Goal: Transaction & Acquisition: Obtain resource

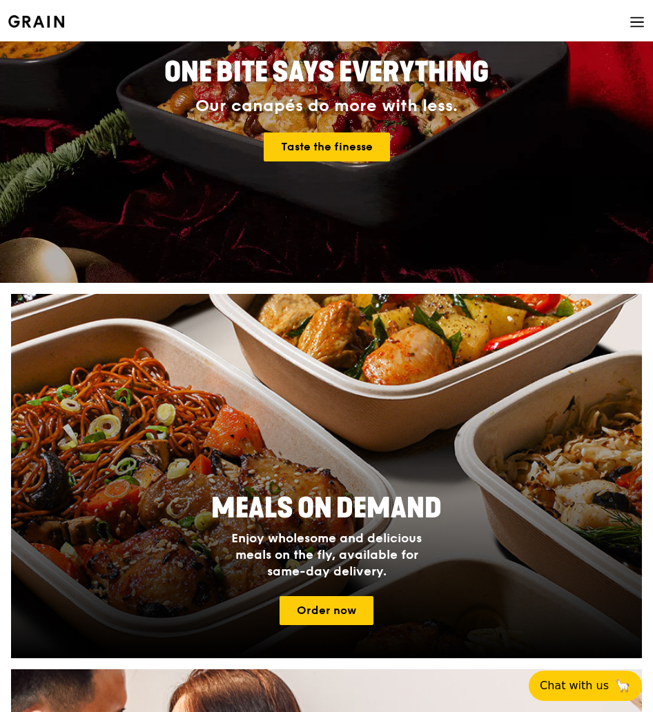
scroll to position [207, 0]
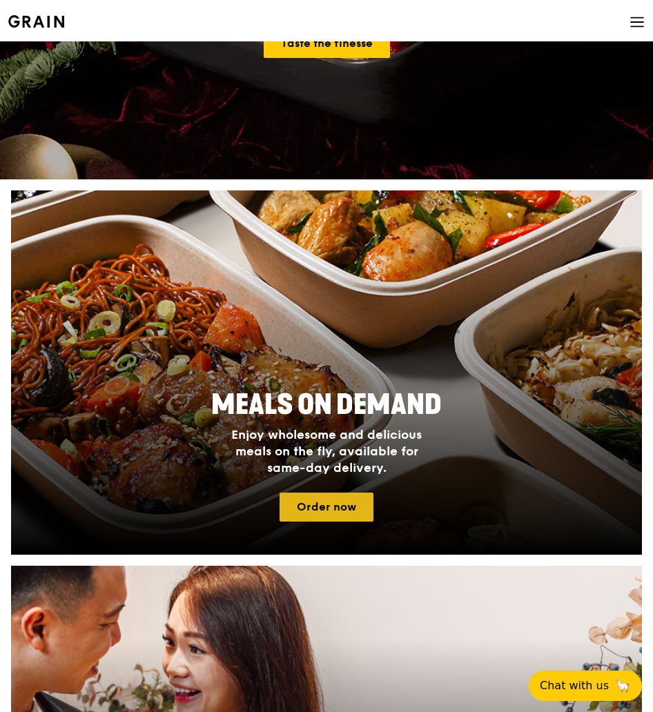
click at [343, 503] on link "Order now" at bounding box center [327, 507] width 94 height 29
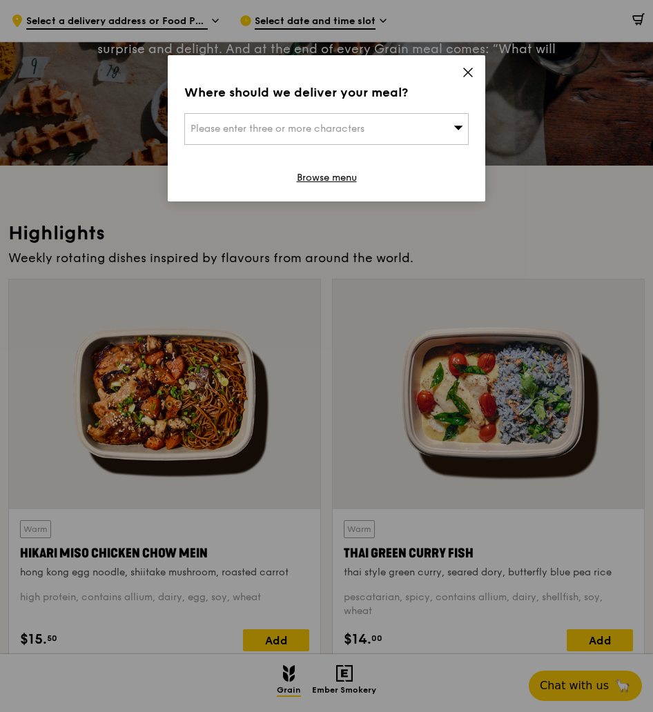
click at [460, 76] on div "Where should we deliver your meal? Please enter three or more characters Browse…" at bounding box center [327, 128] width 318 height 146
click at [340, 187] on div "Where should we deliver your meal? Please enter three or more characters Browse…" at bounding box center [327, 128] width 318 height 146
click at [340, 182] on link "Browse menu" at bounding box center [327, 178] width 60 height 14
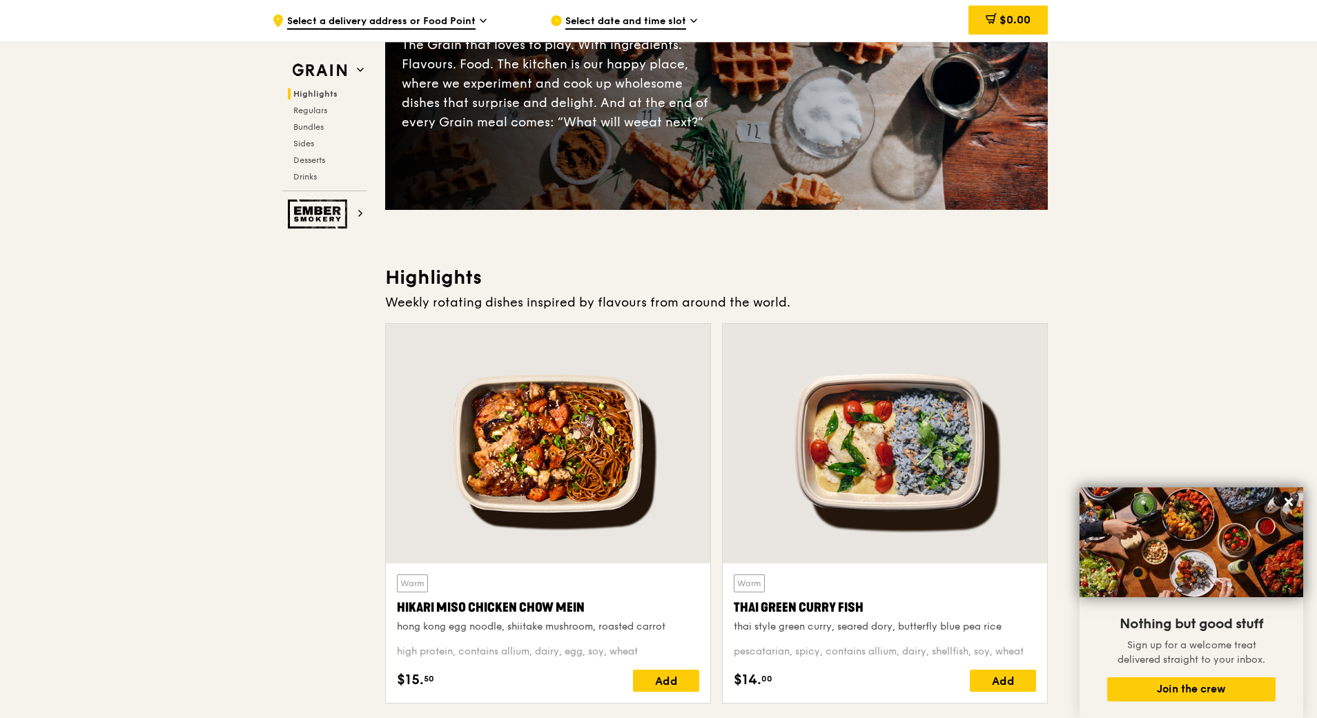
scroll to position [138, 0]
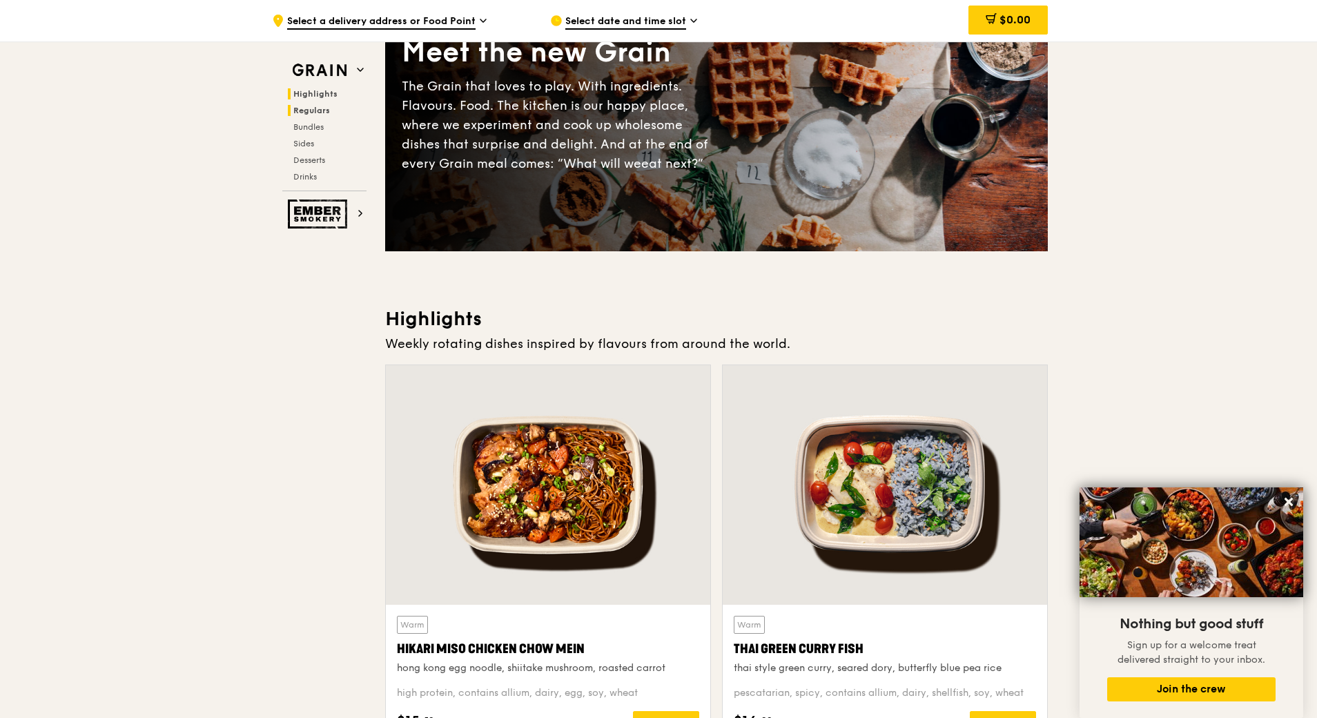
click at [315, 113] on span "Regulars" at bounding box center [311, 111] width 37 height 10
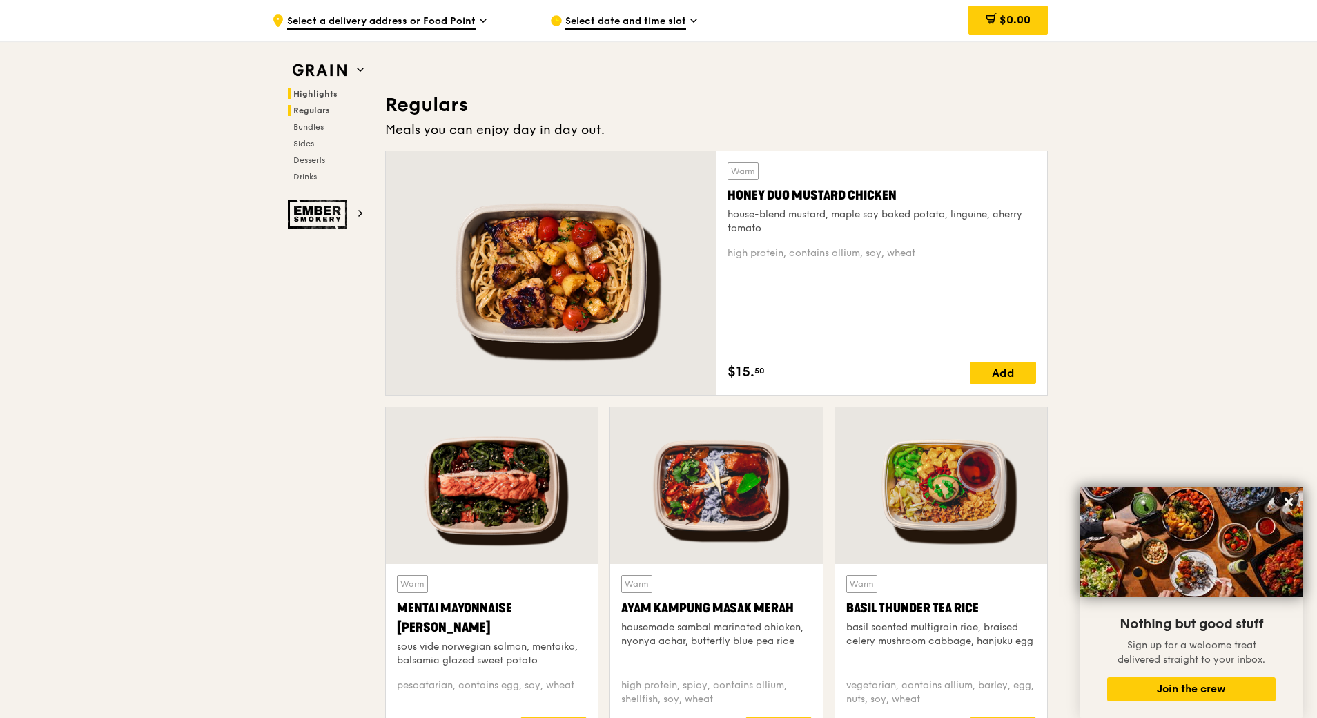
scroll to position [894, 0]
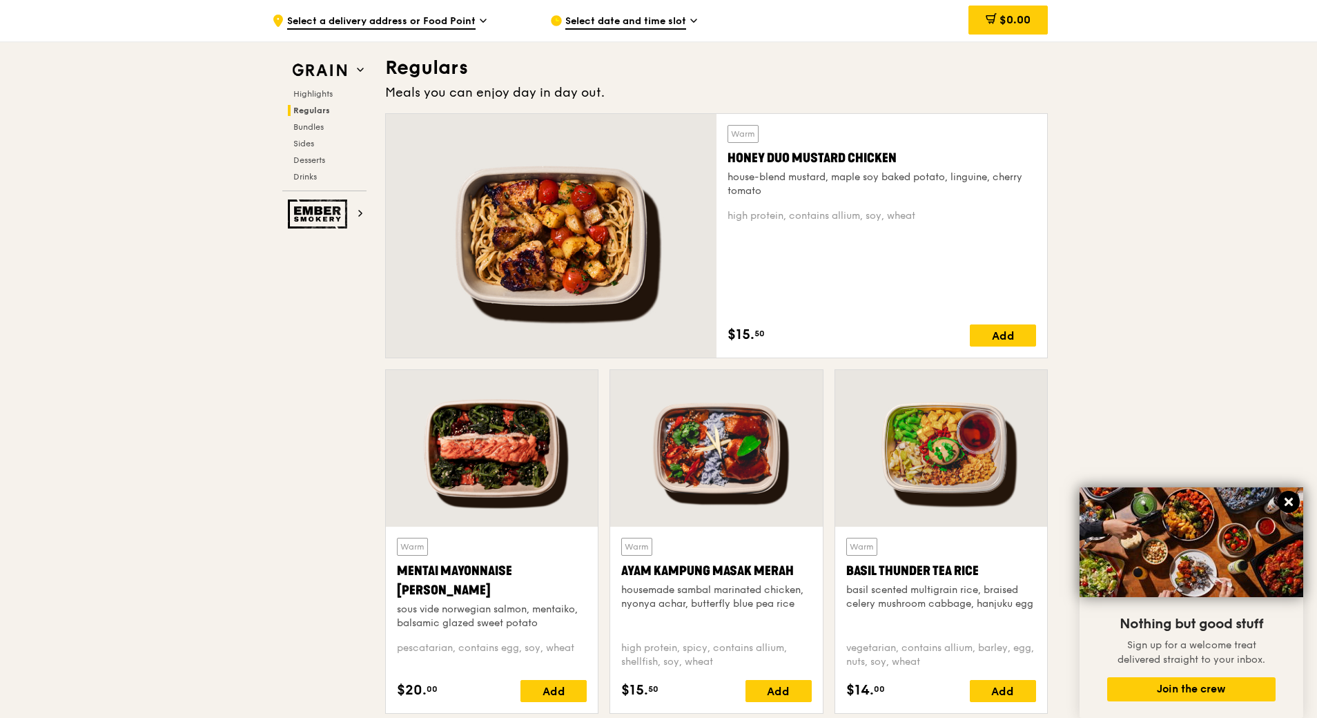
click at [652, 495] on button at bounding box center [1289, 502] width 22 height 22
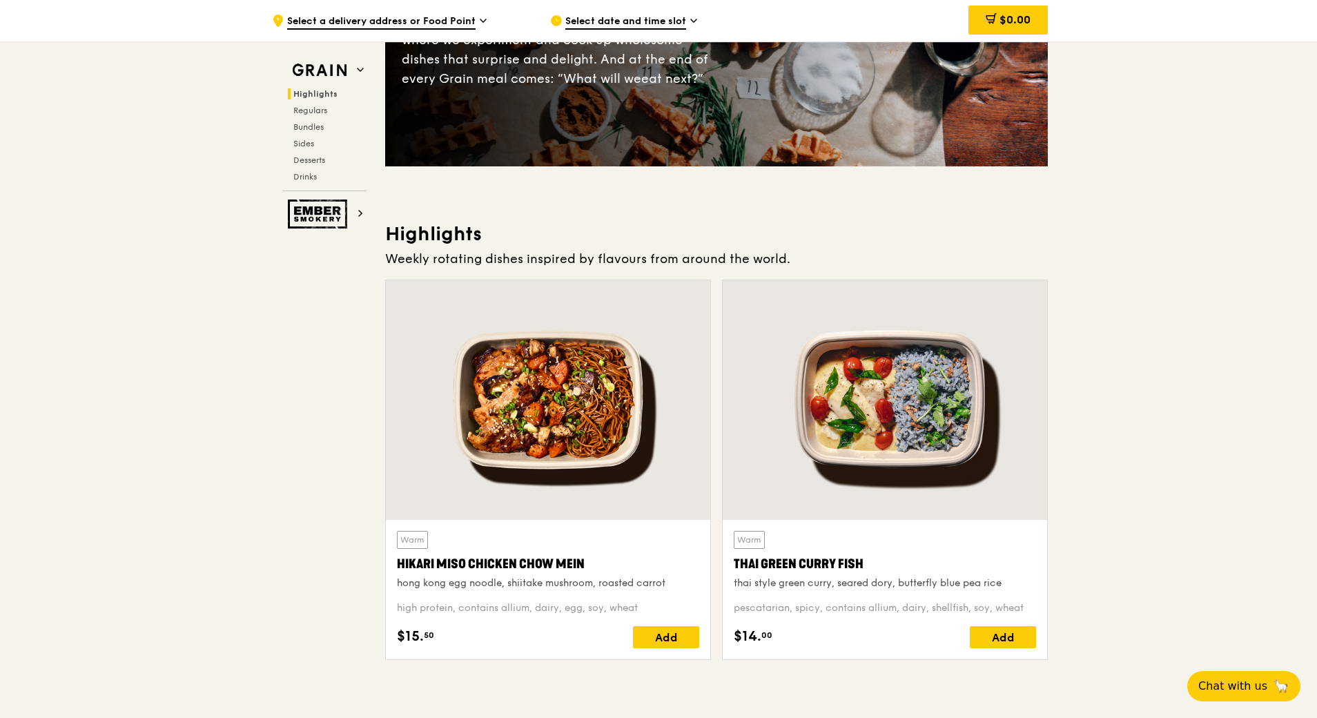
scroll to position [0, 0]
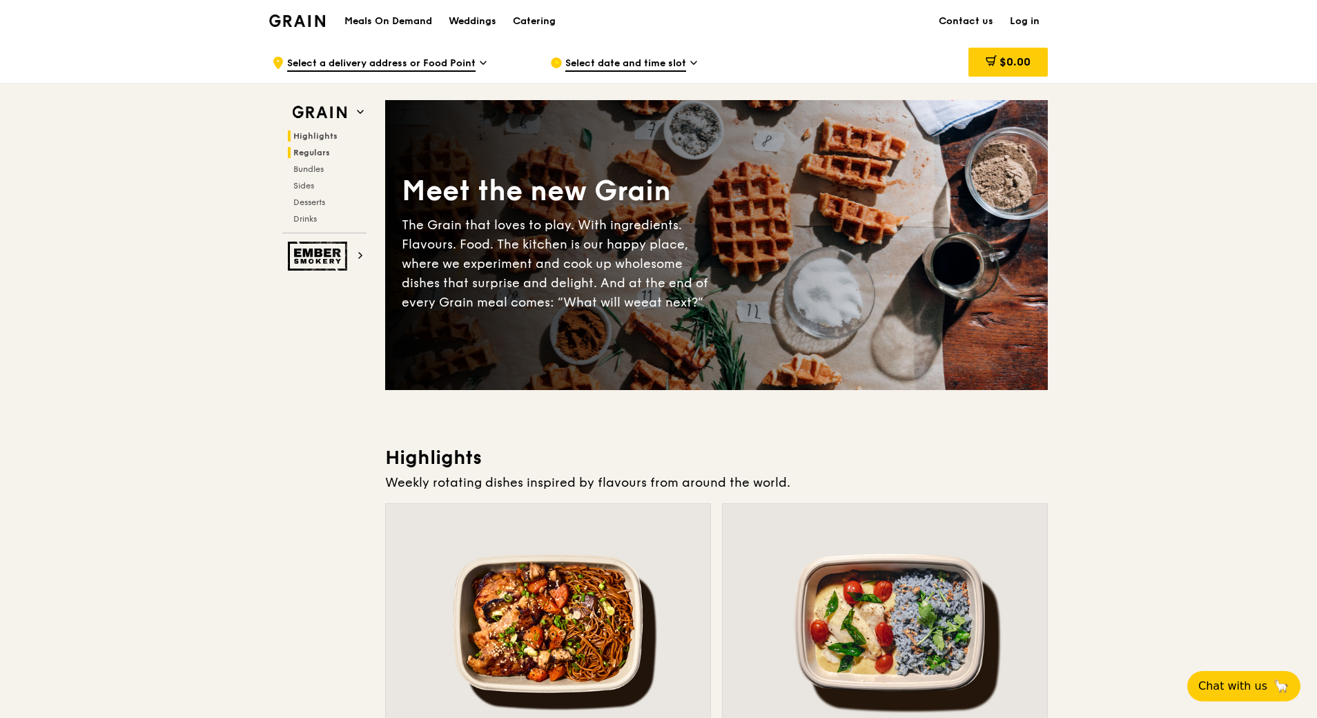
click at [304, 150] on span "Regulars" at bounding box center [311, 153] width 37 height 10
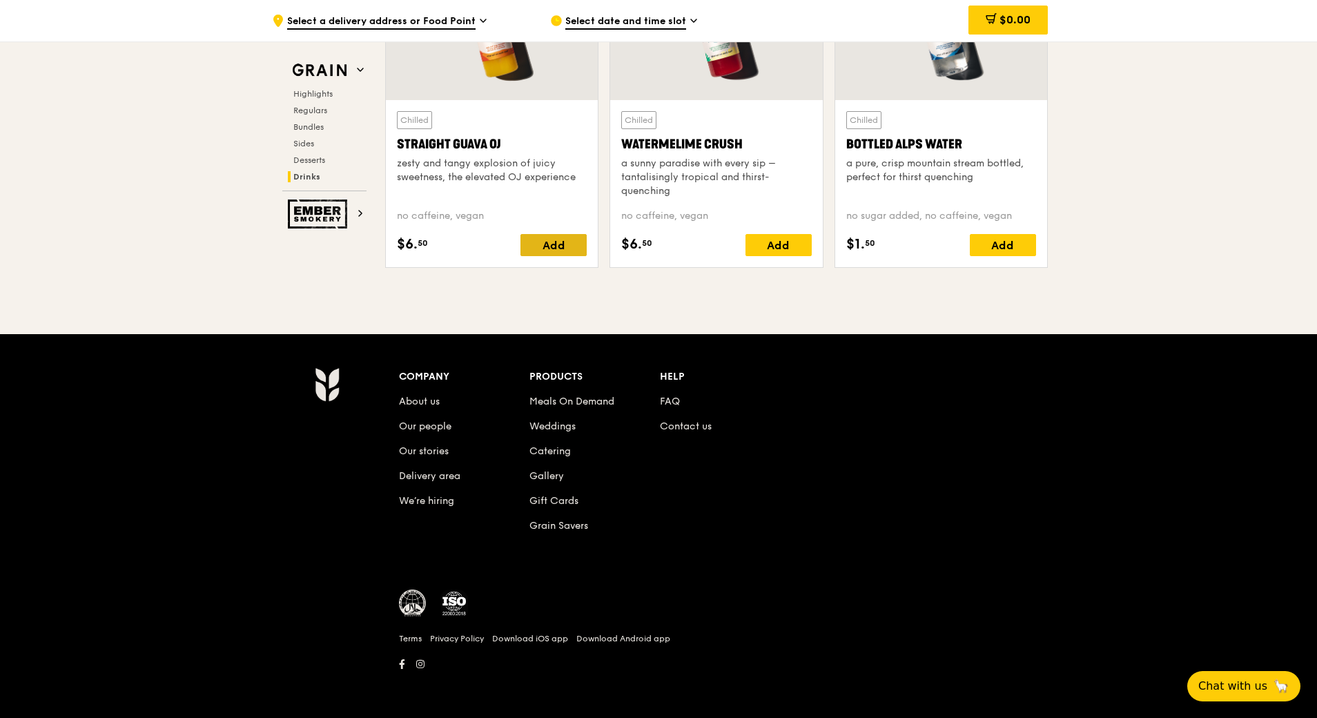
scroll to position [5026, 0]
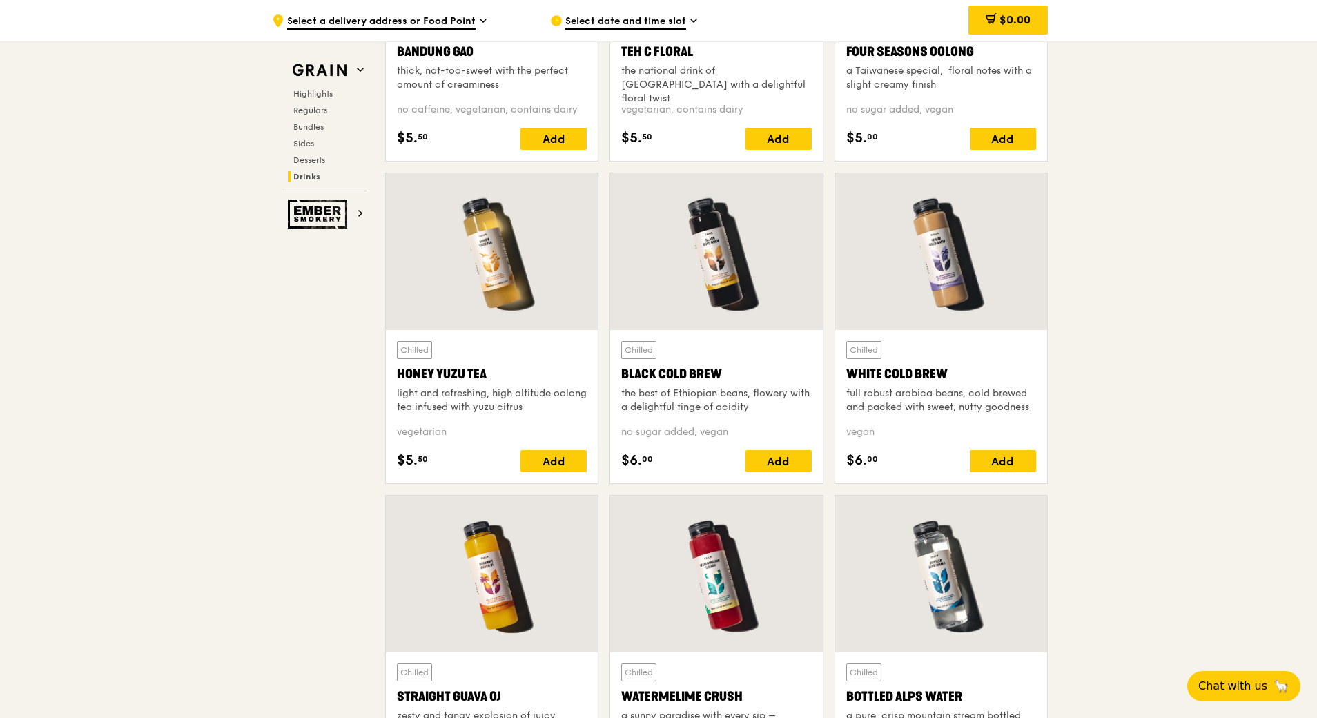
click at [474, 21] on span "Select a delivery address or Food Point" at bounding box center [381, 21] width 188 height 15
click at [652, 27] on span "Select date and time slot" at bounding box center [625, 21] width 121 height 15
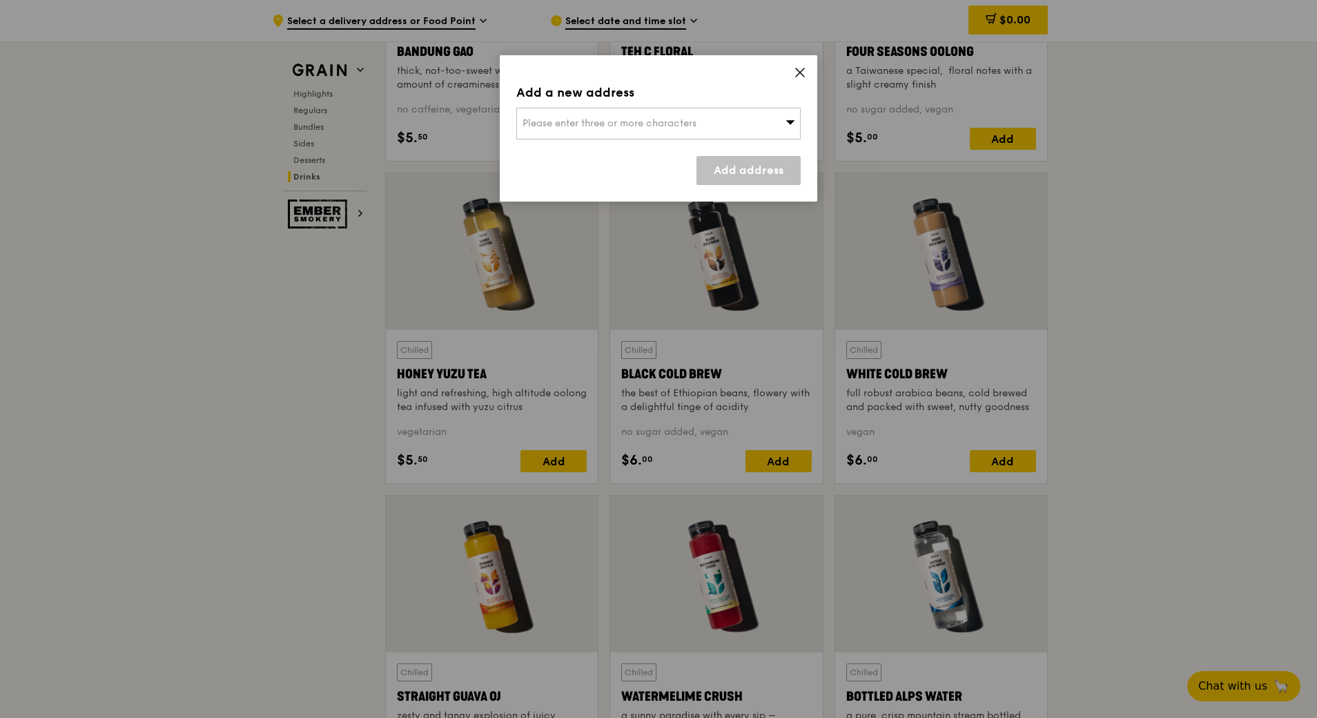
click at [652, 119] on div "Please enter three or more characters" at bounding box center [658, 124] width 284 height 32
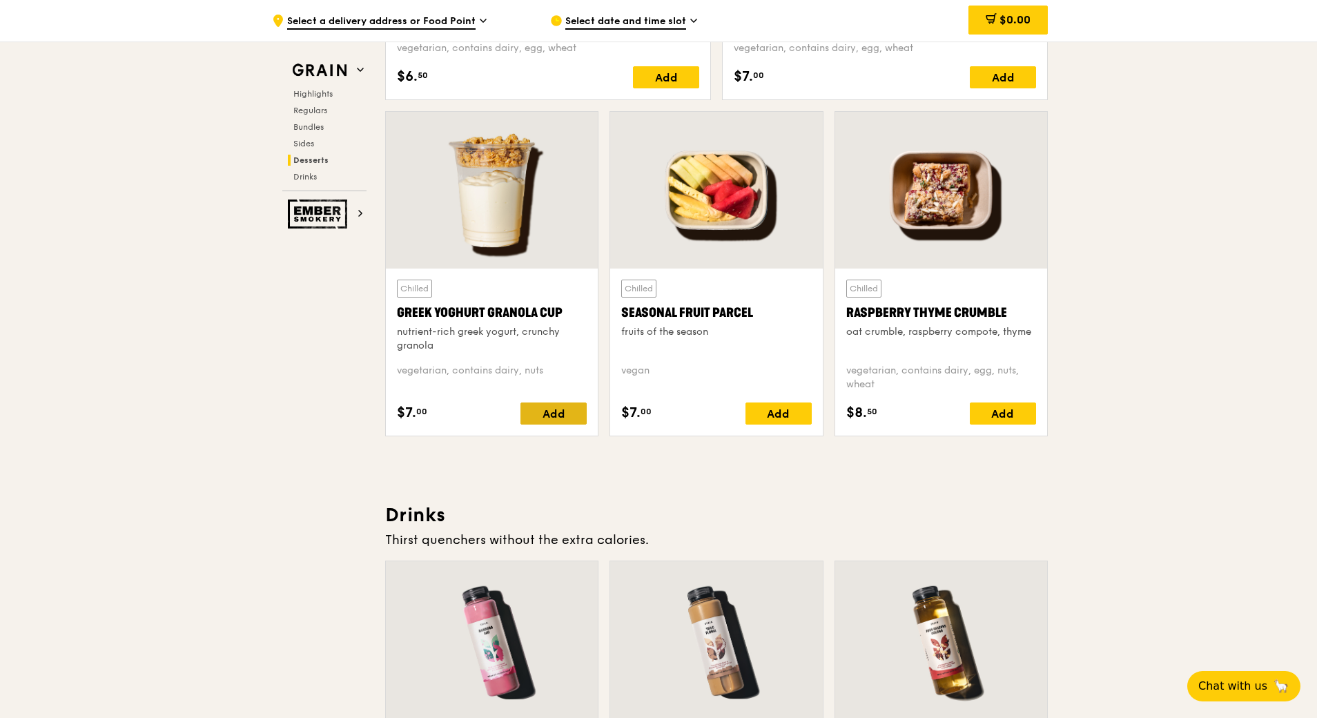
scroll to position [4059, 0]
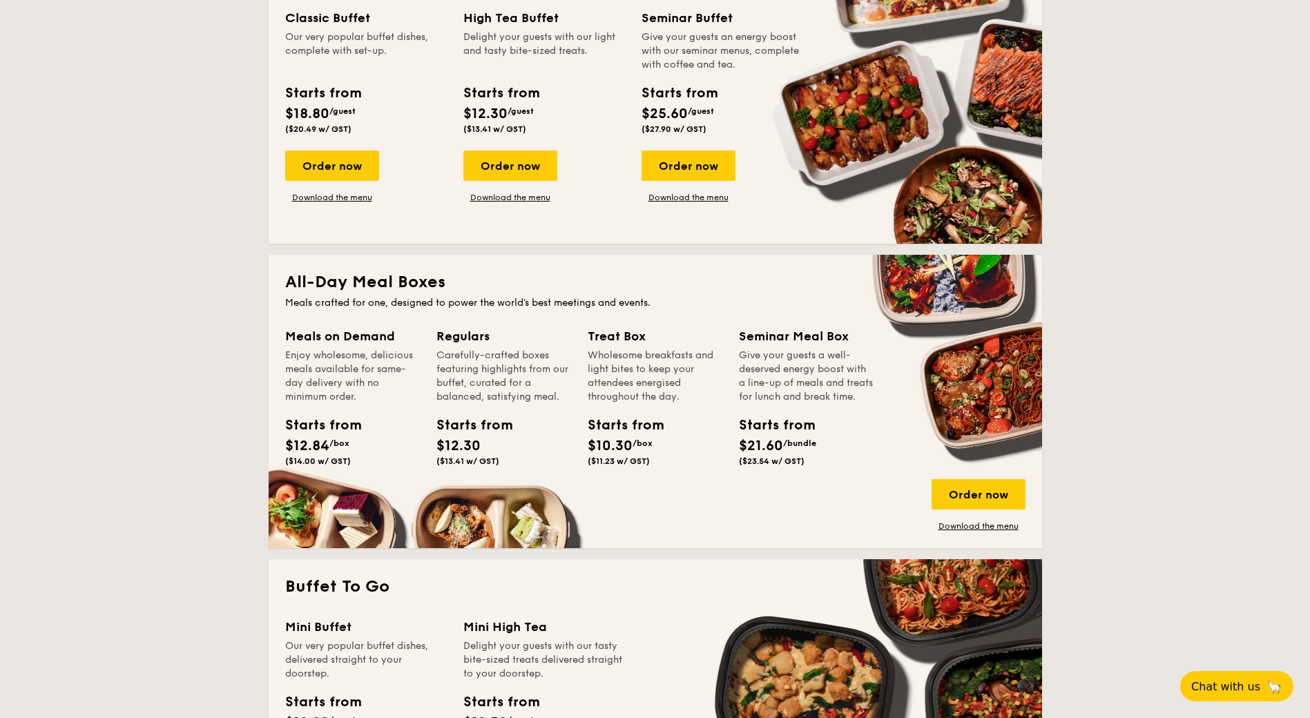
scroll to position [828, 0]
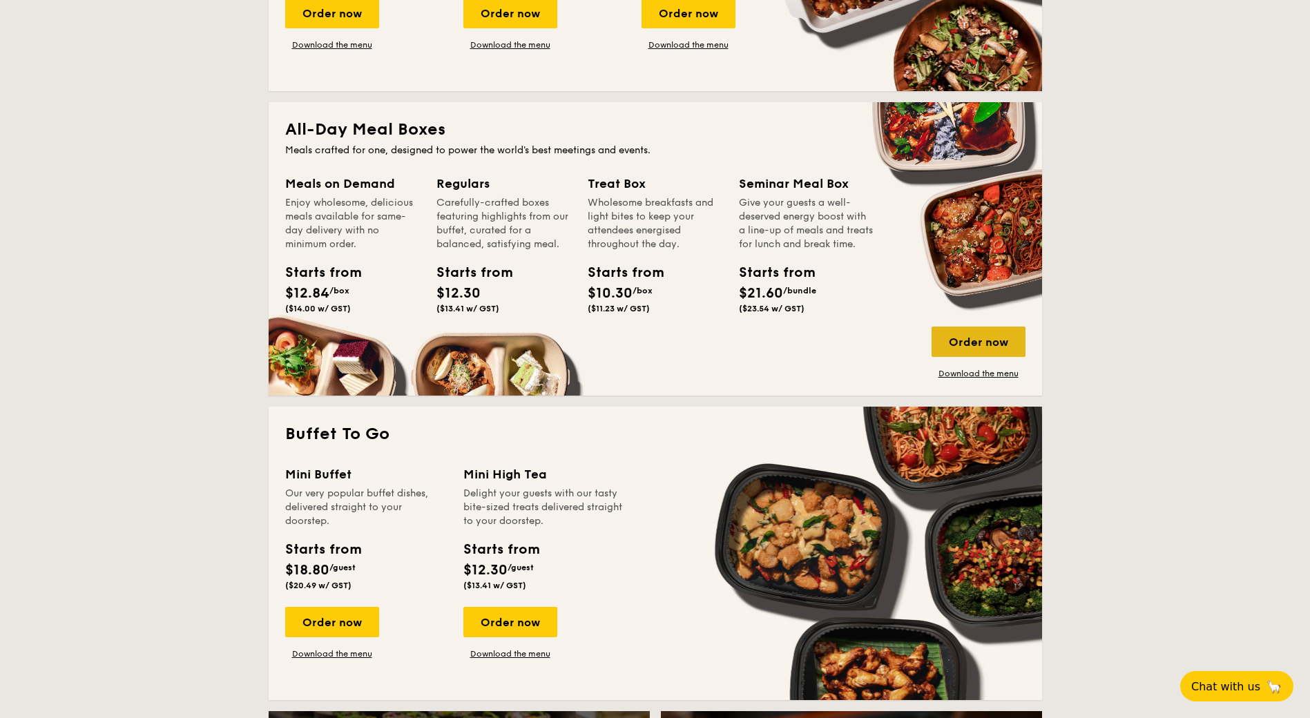
click at [999, 349] on div "Order now" at bounding box center [978, 342] width 94 height 30
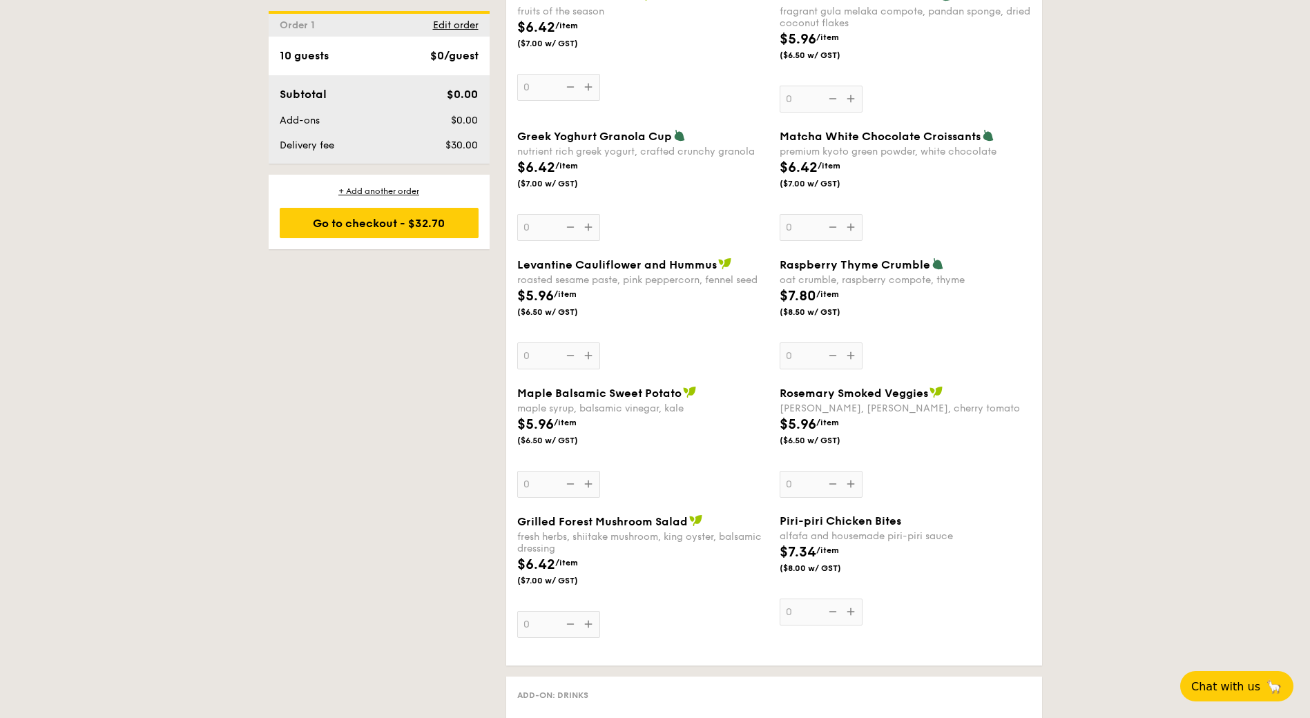
scroll to position [1174, 0]
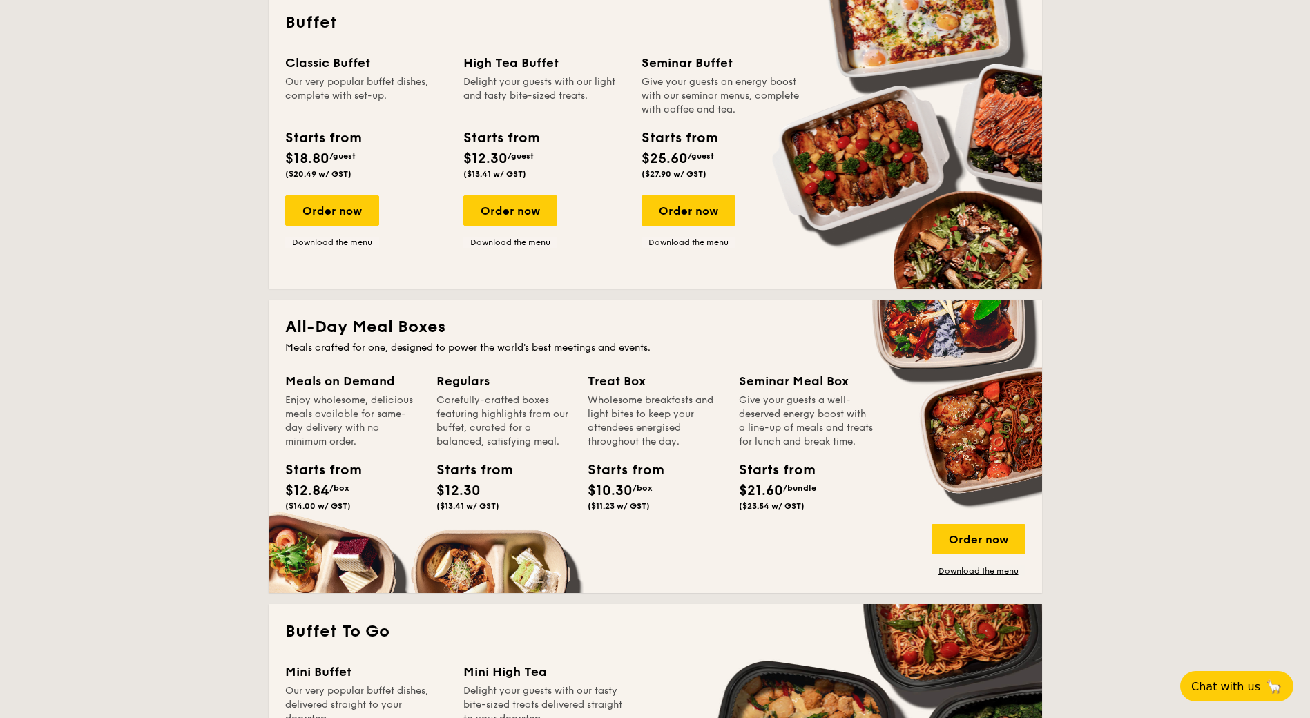
scroll to position [654, 0]
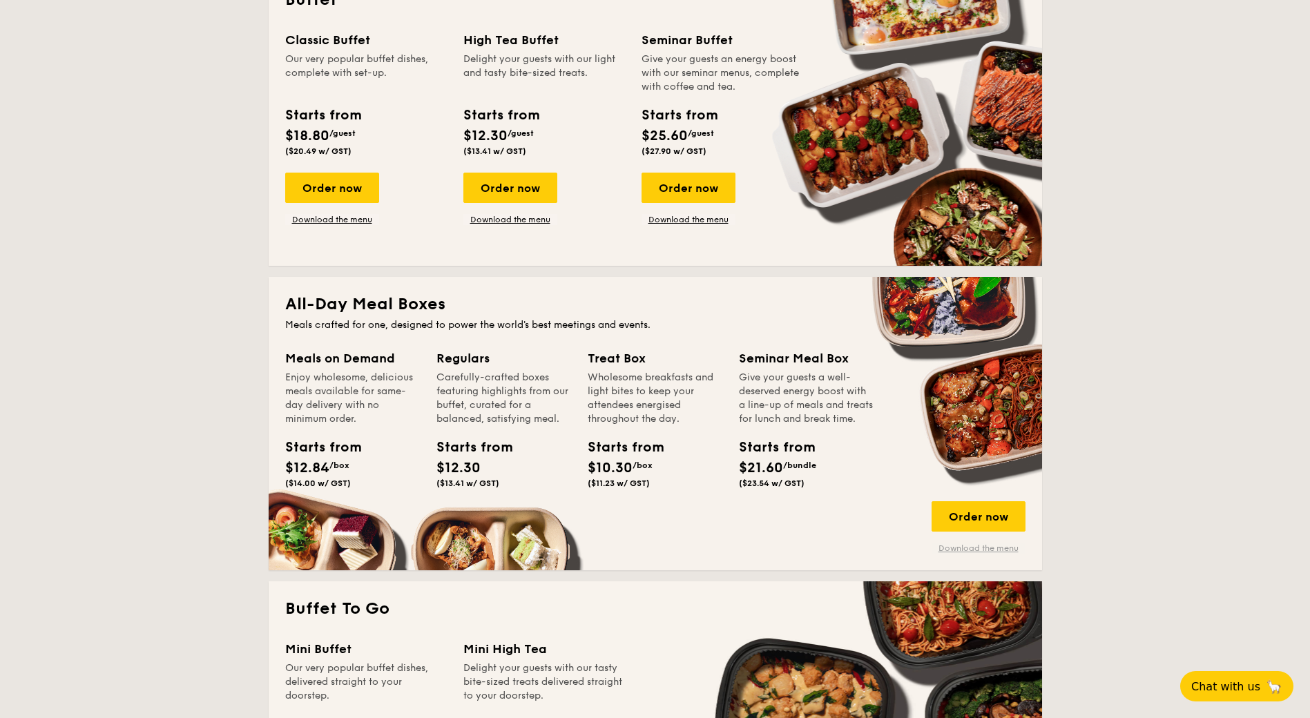
click at [1002, 545] on link "Download the menu" at bounding box center [978, 548] width 94 height 11
